Goal: Entertainment & Leisure: Consume media (video, audio)

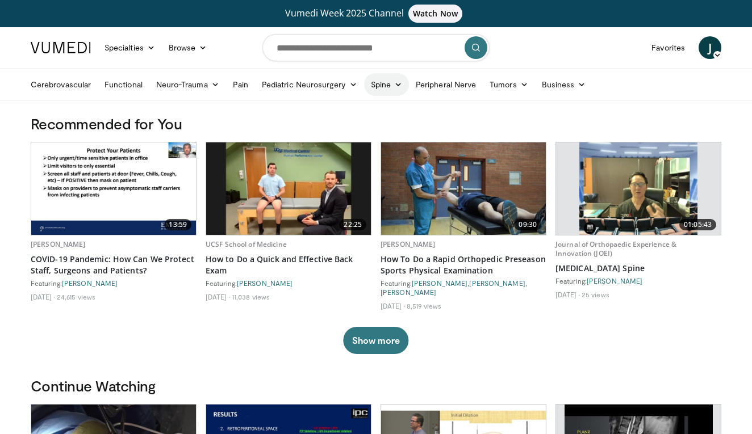
click at [385, 83] on link "Spine" at bounding box center [386, 84] width 45 height 23
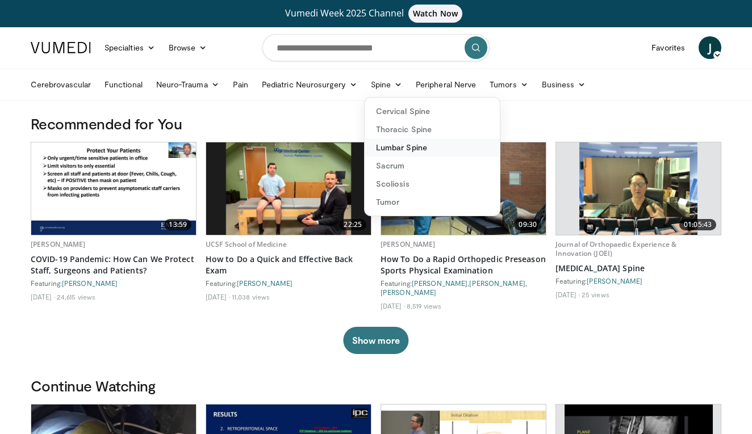
click at [402, 150] on link "Lumbar Spine" at bounding box center [431, 148] width 135 height 18
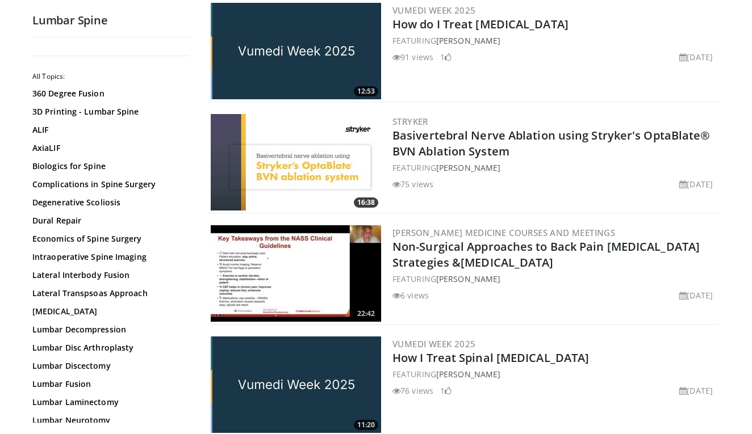
scroll to position [1863, 0]
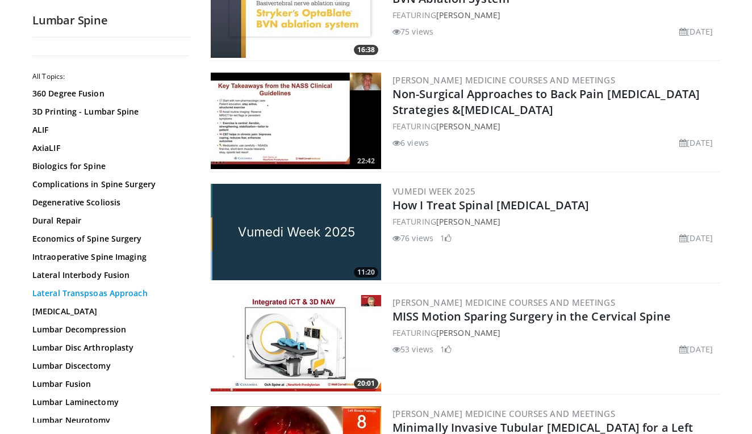
click at [85, 295] on link "Lateral Transpsoas Approach" at bounding box center [108, 293] width 153 height 11
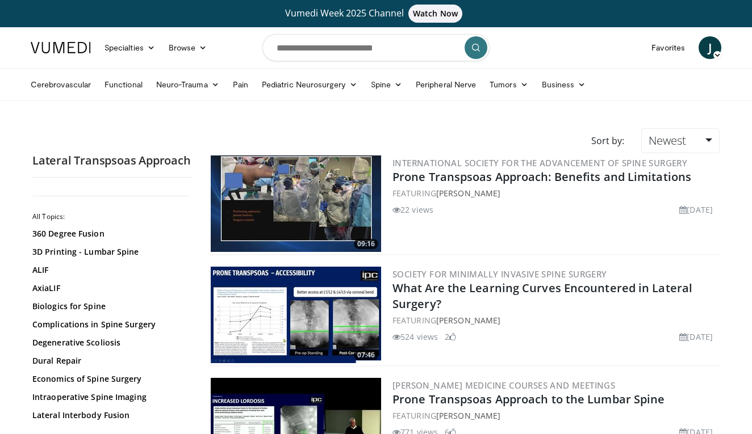
click at [297, 183] on img at bounding box center [296, 204] width 170 height 97
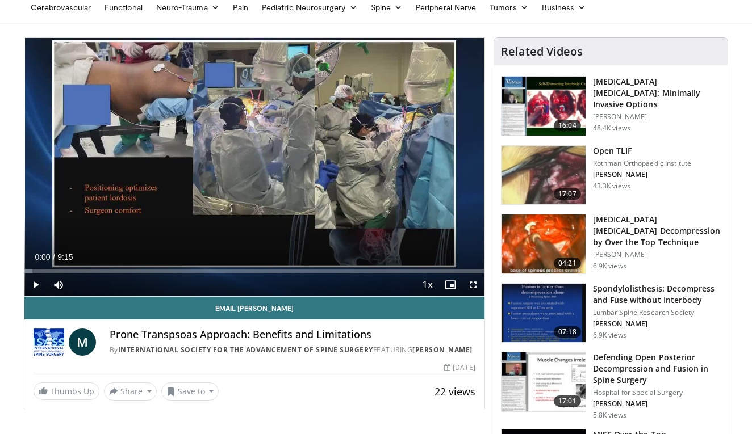
click at [35, 287] on span "Video Player" at bounding box center [35, 285] width 23 height 23
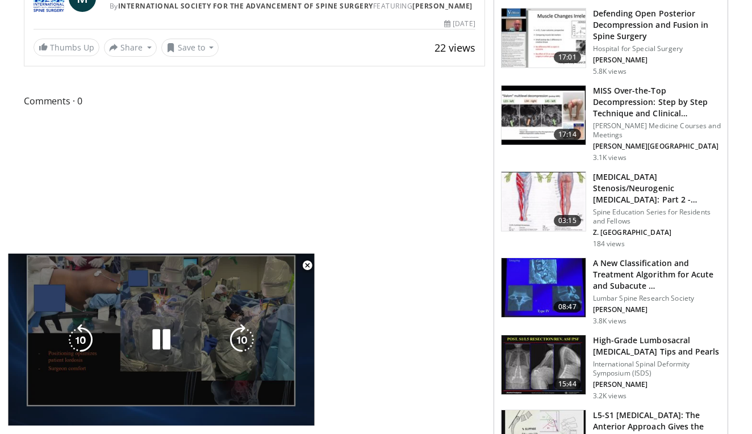
scroll to position [423, 0]
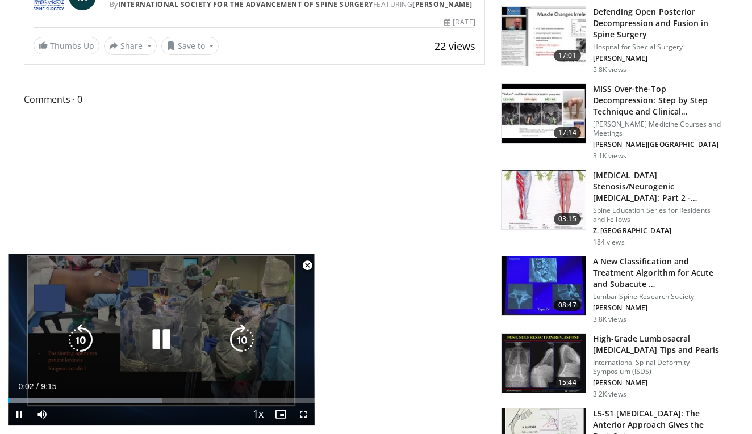
click at [186, 342] on div "Video Player" at bounding box center [161, 340] width 184 height 23
click at [155, 330] on icon "Video Player" at bounding box center [161, 340] width 32 height 32
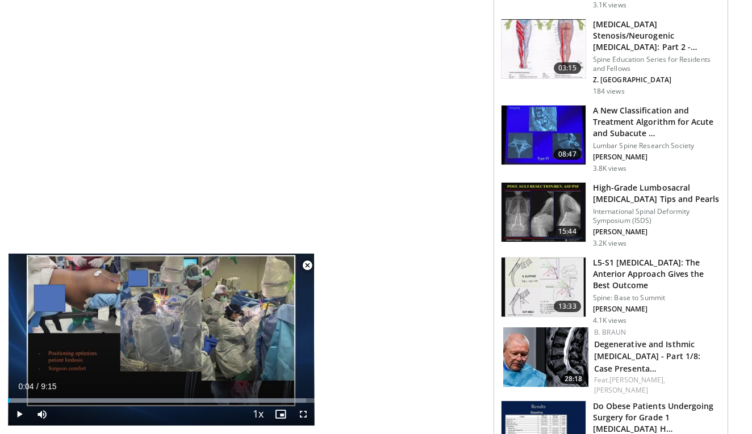
scroll to position [578, 0]
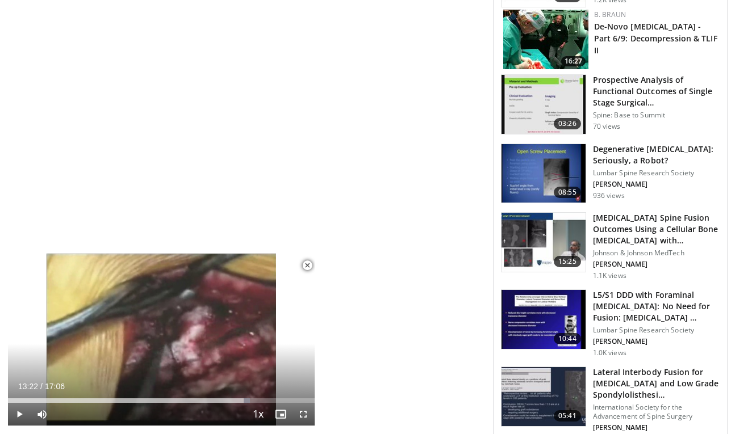
scroll to position [1217, 0]
